Goal: Transaction & Acquisition: Book appointment/travel/reservation

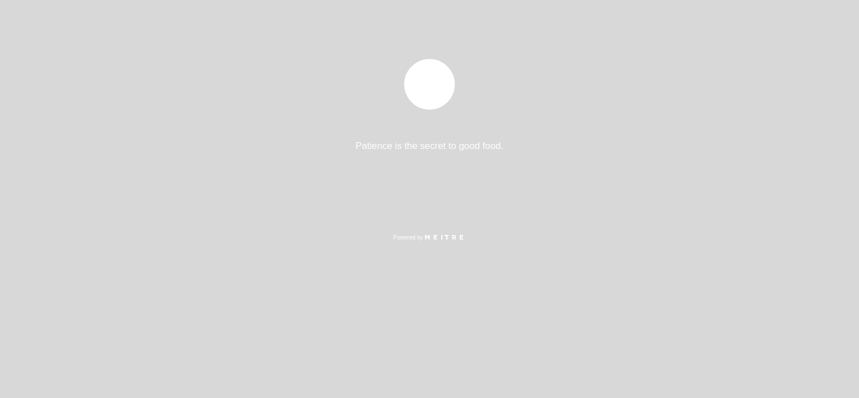
select select "pt"
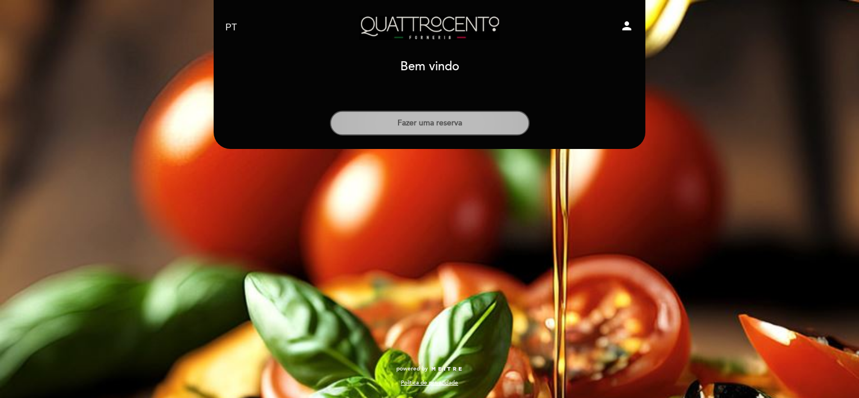
click at [437, 121] on button "Fazer uma reserva" at bounding box center [430, 123] width 200 height 25
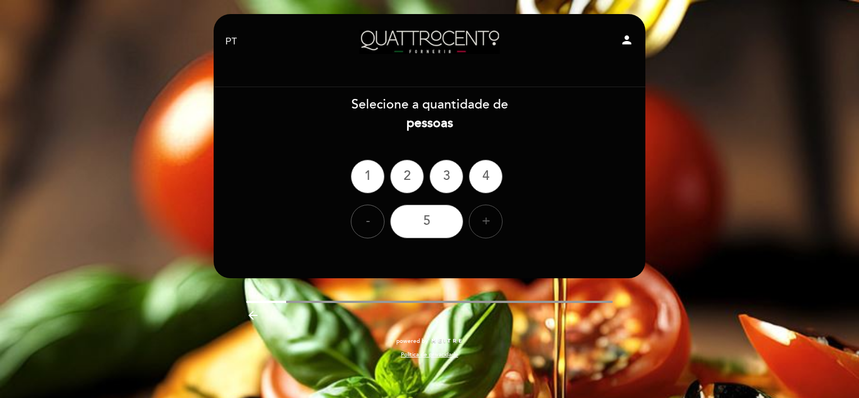
click at [479, 218] on div "+" at bounding box center [486, 222] width 34 height 34
click at [428, 219] on div "6" at bounding box center [426, 222] width 73 height 34
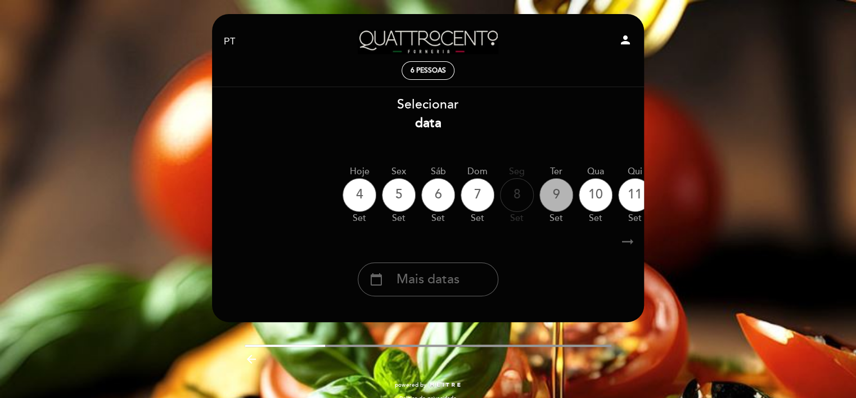
click at [557, 200] on div "9" at bounding box center [556, 195] width 34 height 34
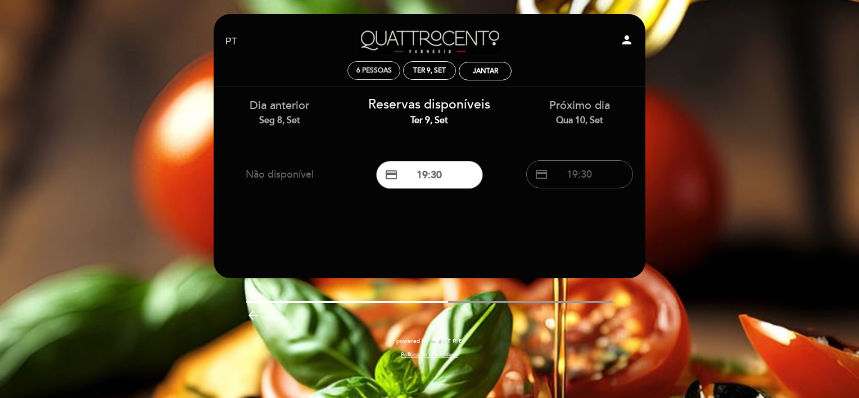
click at [362, 74] on span "6 pessoas" at bounding box center [374, 70] width 35 height 8
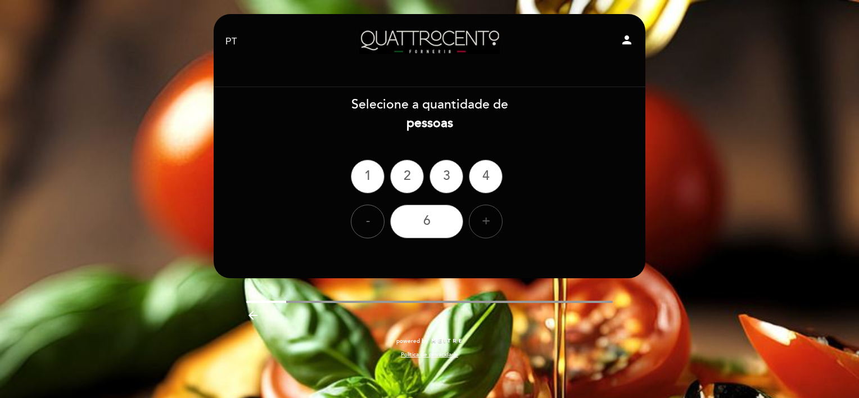
click at [479, 222] on div "+" at bounding box center [486, 222] width 34 height 34
click at [445, 215] on div "7" at bounding box center [426, 222] width 73 height 34
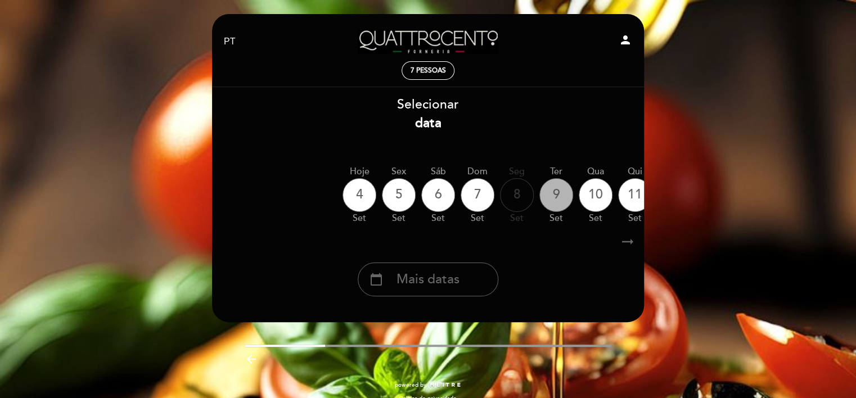
click at [561, 198] on div "9" at bounding box center [556, 195] width 34 height 34
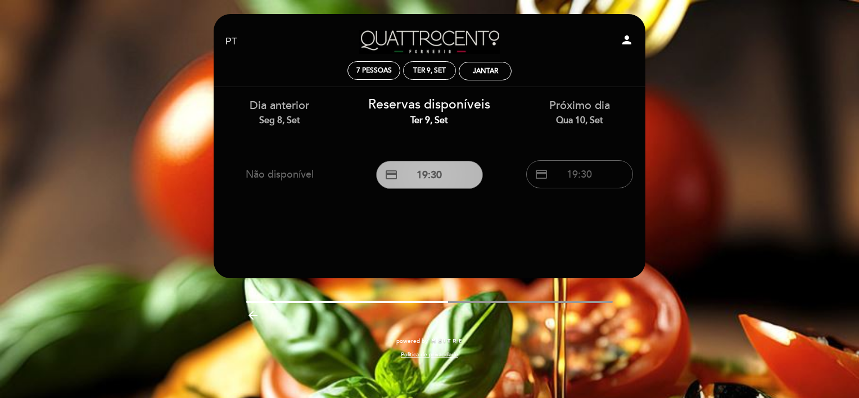
click at [441, 173] on button "credit_card 19:30" at bounding box center [429, 175] width 107 height 28
